Goal: Find specific page/section: Find specific page/section

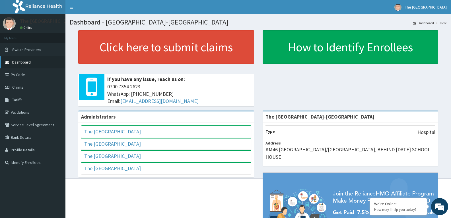
click at [43, 63] on link "Dashboard" at bounding box center [32, 62] width 65 height 13
click at [52, 73] on link "PA Code" at bounding box center [32, 74] width 65 height 13
